Goal: Task Accomplishment & Management: Use online tool/utility

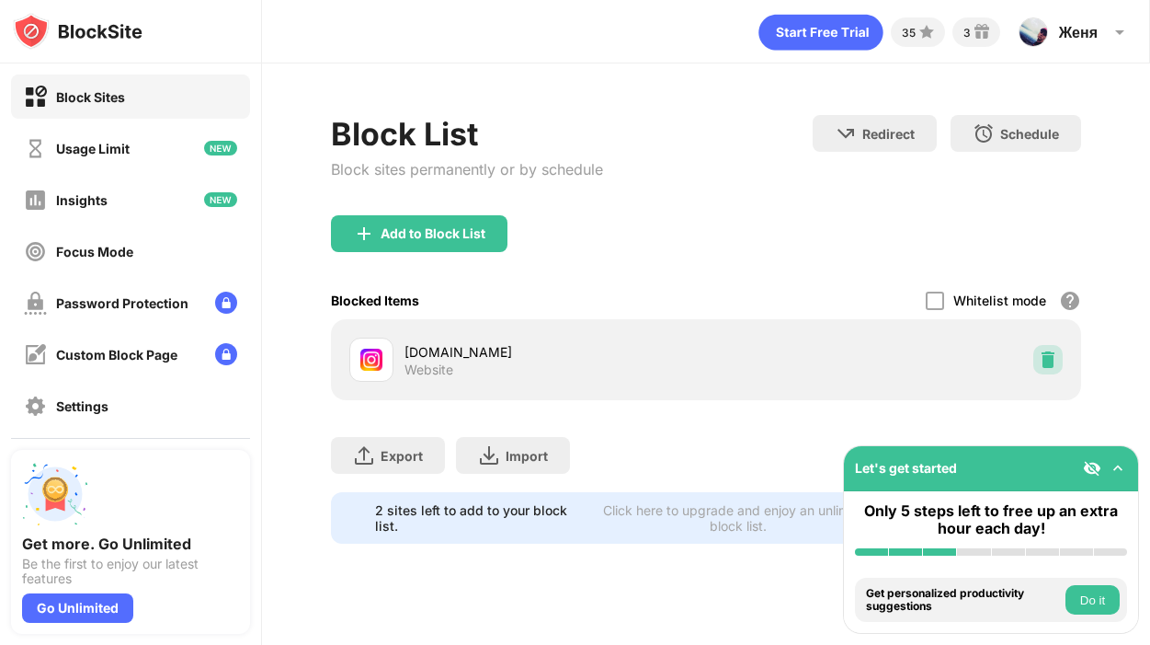
click at [1050, 361] on img at bounding box center [1048, 359] width 18 height 18
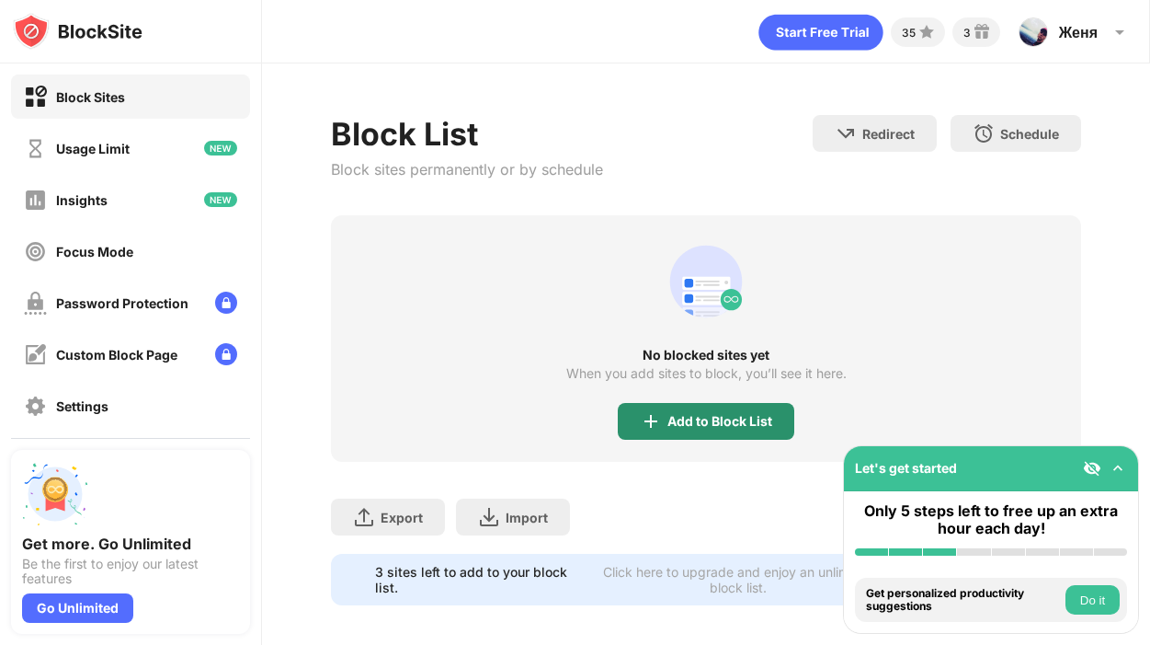
click at [736, 400] on div "No blocked sites yet When you add sites to block, you’ll see it here. Add to Bl…" at bounding box center [706, 338] width 750 height 246
click at [735, 419] on div "Add to Block List" at bounding box center [720, 421] width 105 height 15
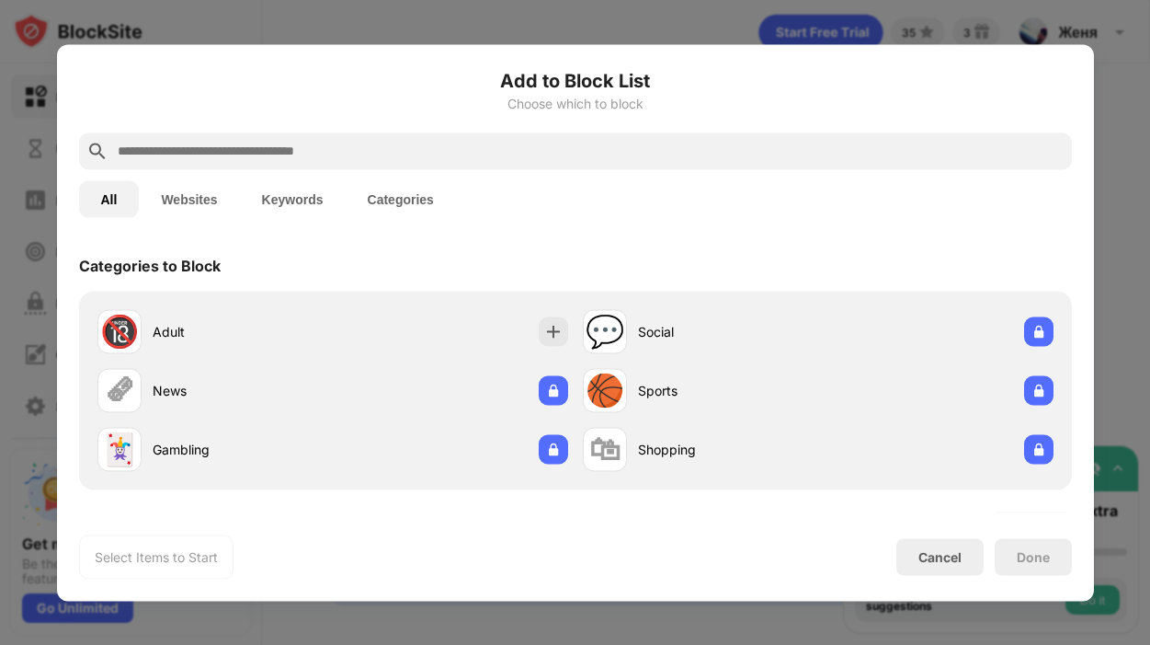
click at [508, 158] on input "text" at bounding box center [590, 151] width 949 height 22
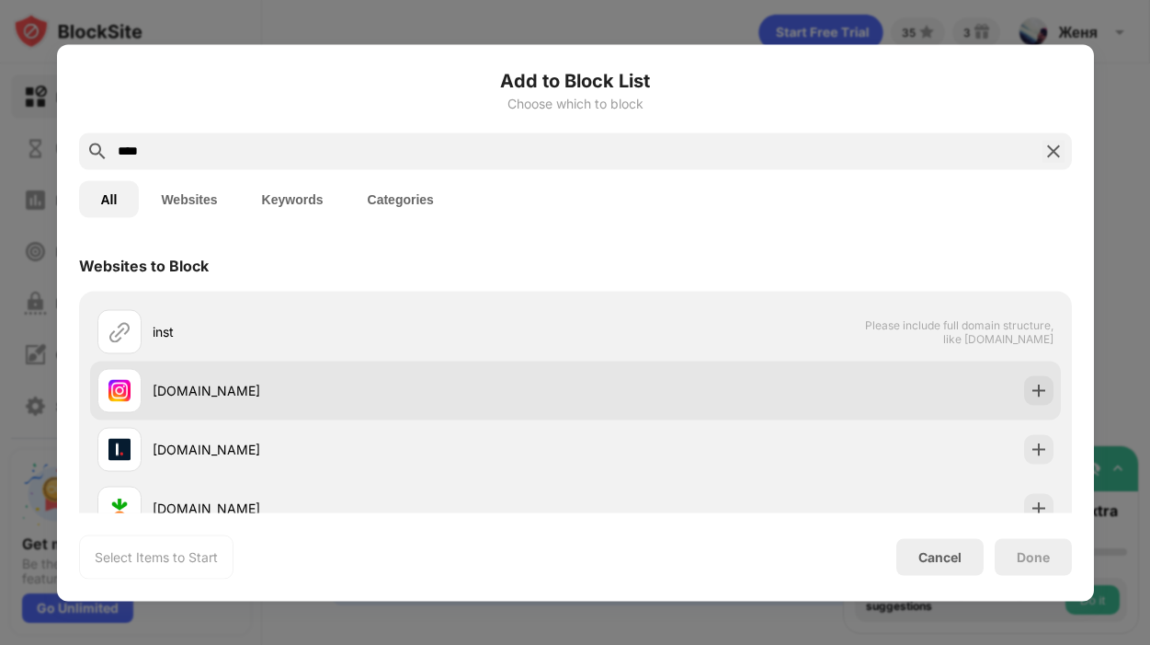
type input "****"
click at [1058, 379] on div "[DOMAIN_NAME]" at bounding box center [575, 389] width 971 height 59
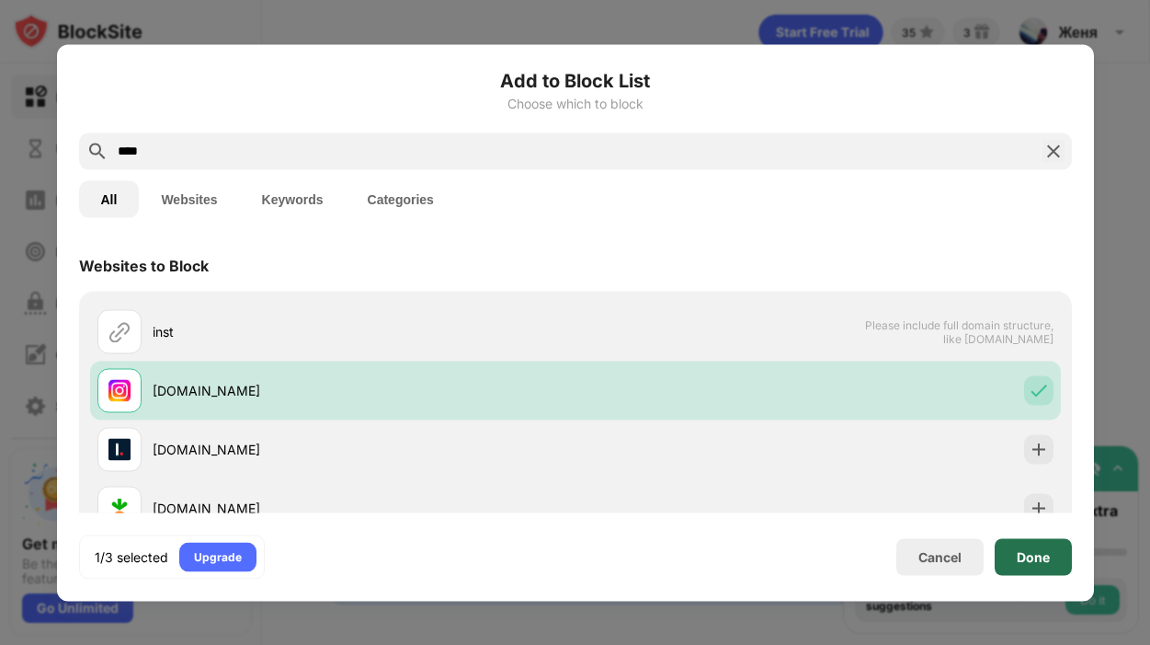
click at [1026, 549] on div "Done" at bounding box center [1033, 556] width 33 height 15
